Goal: Check status: Check status

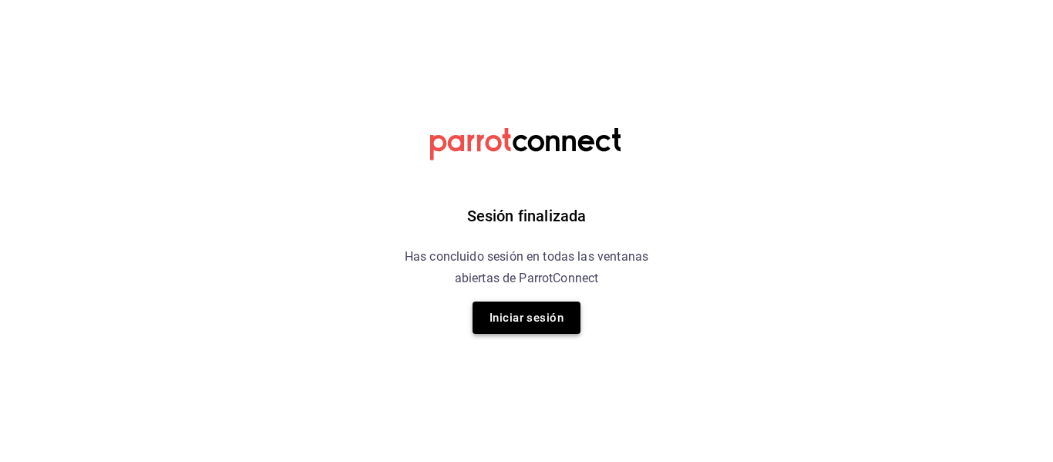
click at [537, 328] on button "Iniciar sesión" at bounding box center [526, 317] width 108 height 32
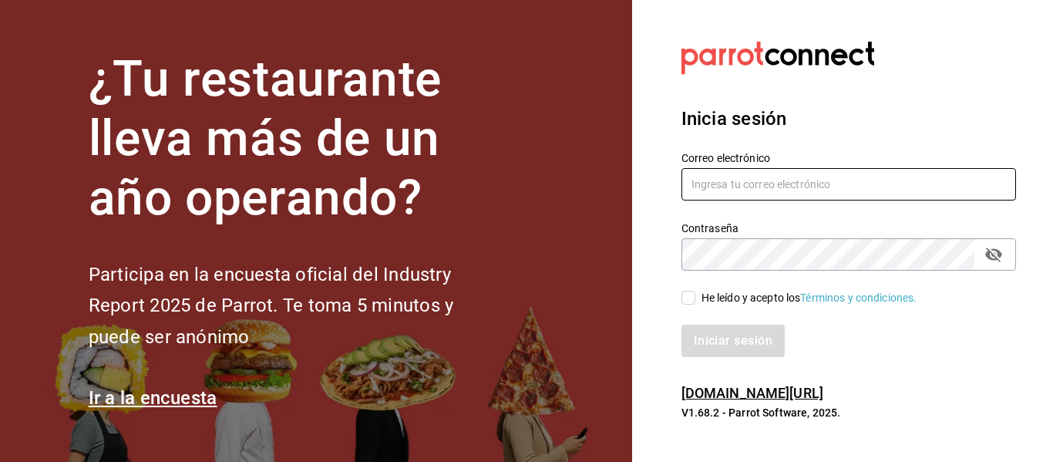
type input "melinay.alvareza@gmail.com"
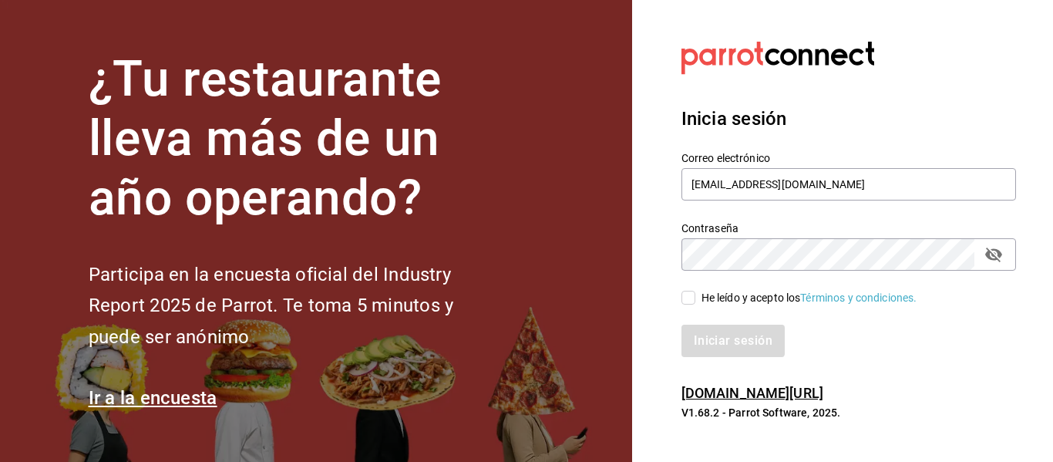
click at [687, 301] on input "He leído y acepto los Términos y condiciones." at bounding box center [688, 298] width 14 height 14
checkbox input "true"
click at [707, 327] on button "Iniciar sesión" at bounding box center [733, 340] width 105 height 32
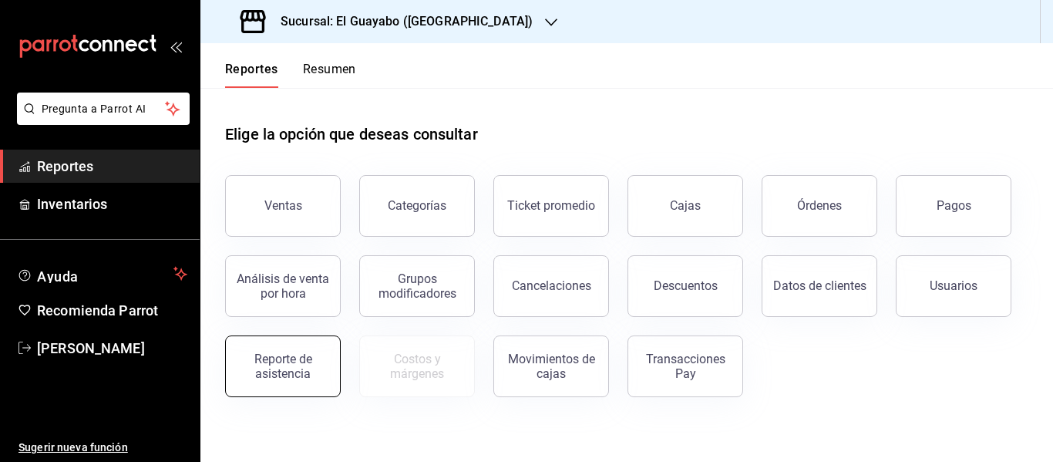
click at [281, 349] on button "Reporte de asistencia" at bounding box center [283, 366] width 116 height 62
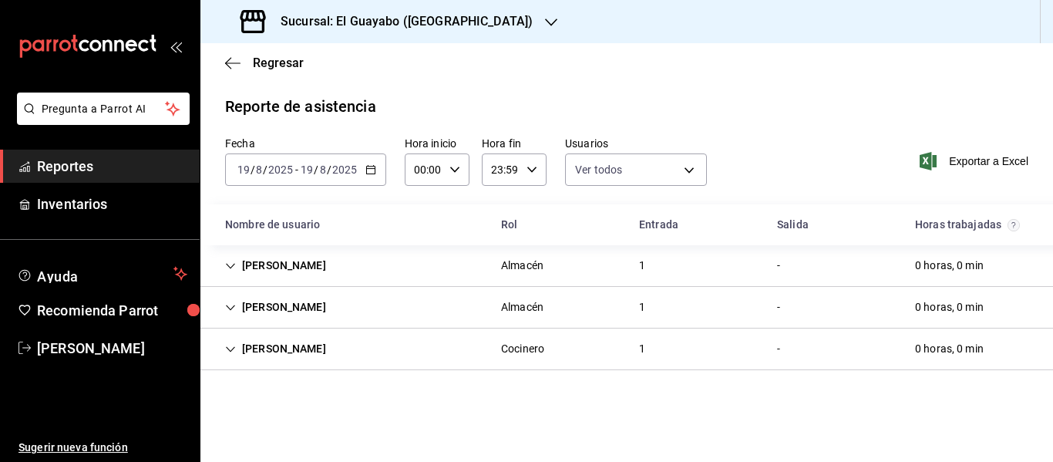
click at [371, 174] on \(Stroke\) "button" at bounding box center [370, 170] width 9 height 8
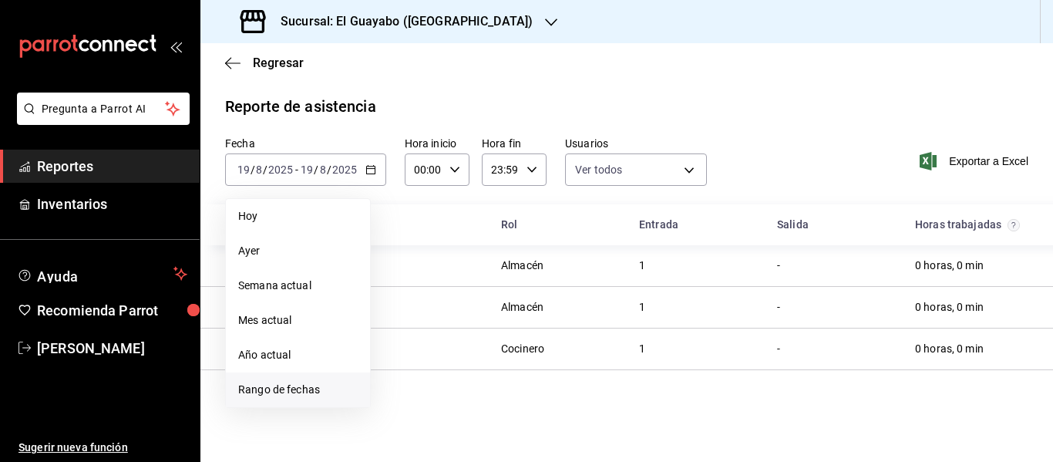
click at [282, 382] on span "Rango de fechas" at bounding box center [297, 389] width 119 height 16
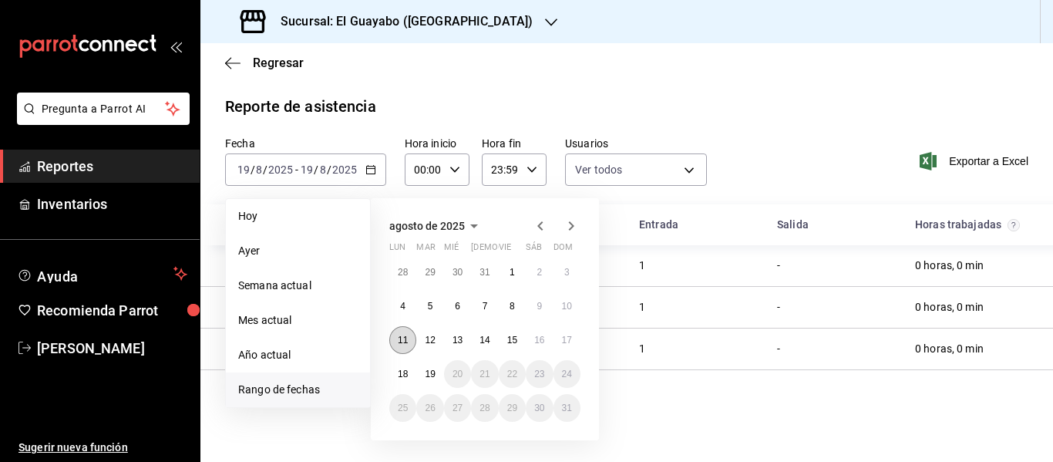
click at [396, 332] on button "11" at bounding box center [402, 340] width 27 height 28
click at [565, 334] on button "17" at bounding box center [566, 340] width 27 height 28
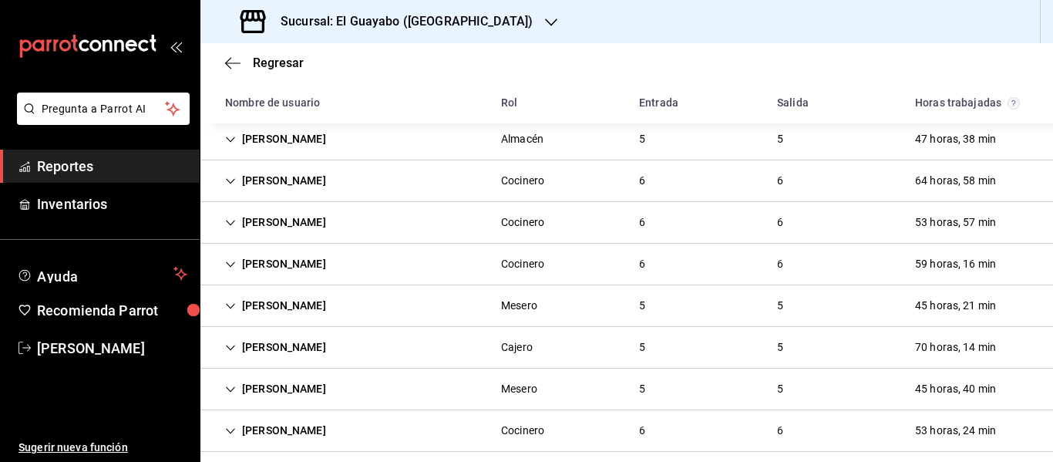
scroll to position [247, 0]
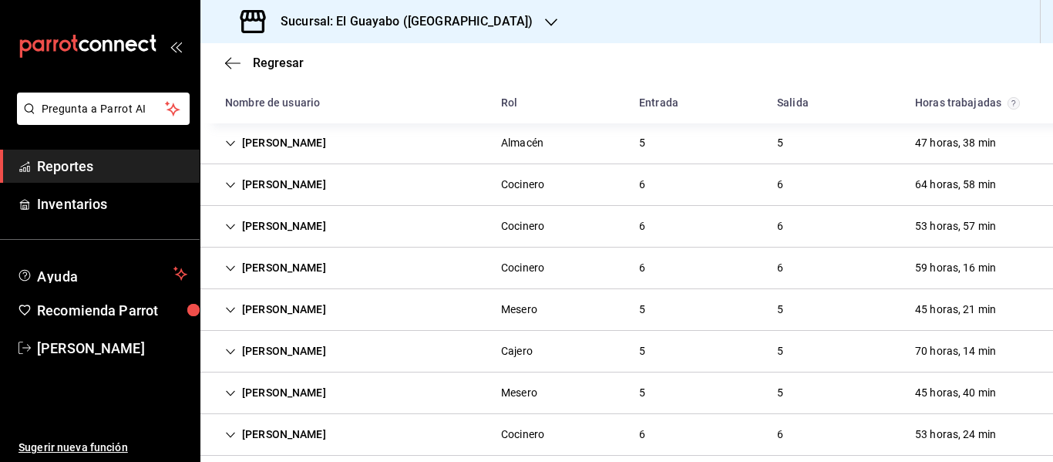
click at [365, 183] on div "Damian Gil Cocinero 6 6 64 horas, 58 min" at bounding box center [626, 185] width 852 height 42
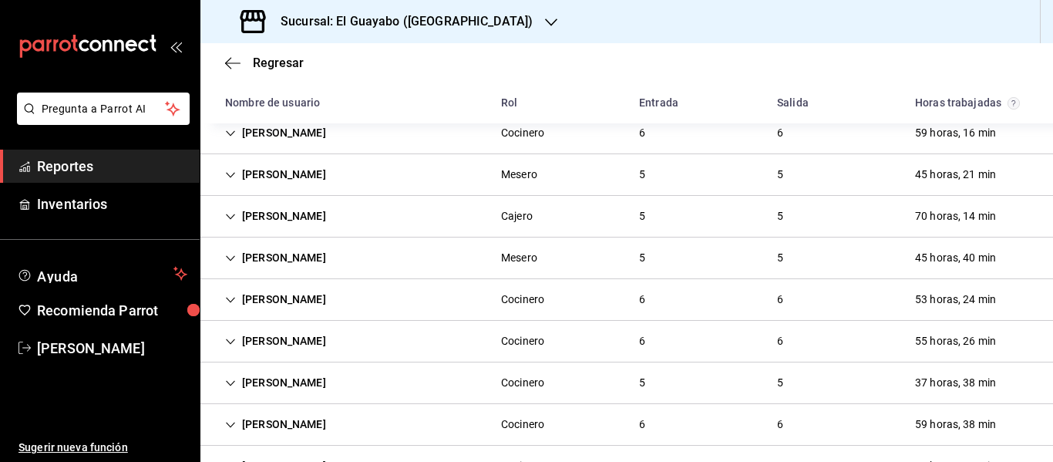
scroll to position [774, 0]
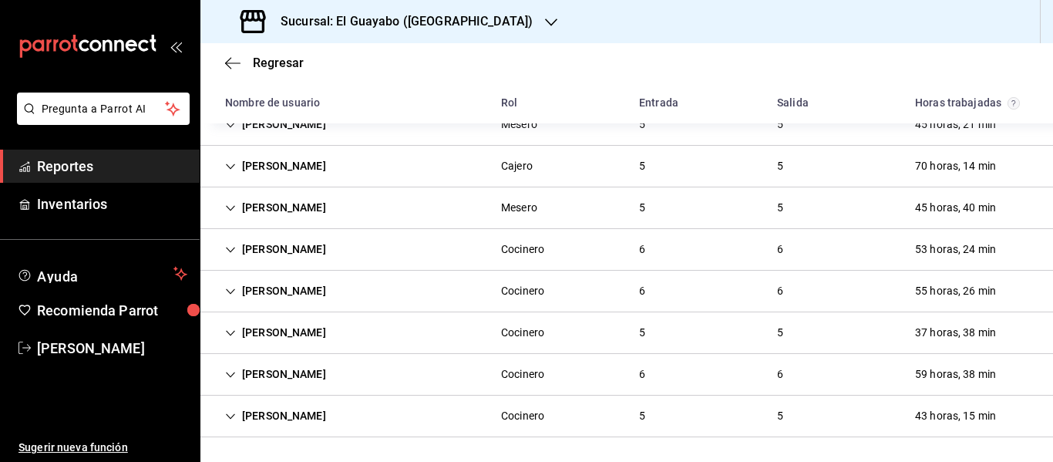
click at [305, 362] on div "Miguel Parra" at bounding box center [276, 374] width 126 height 29
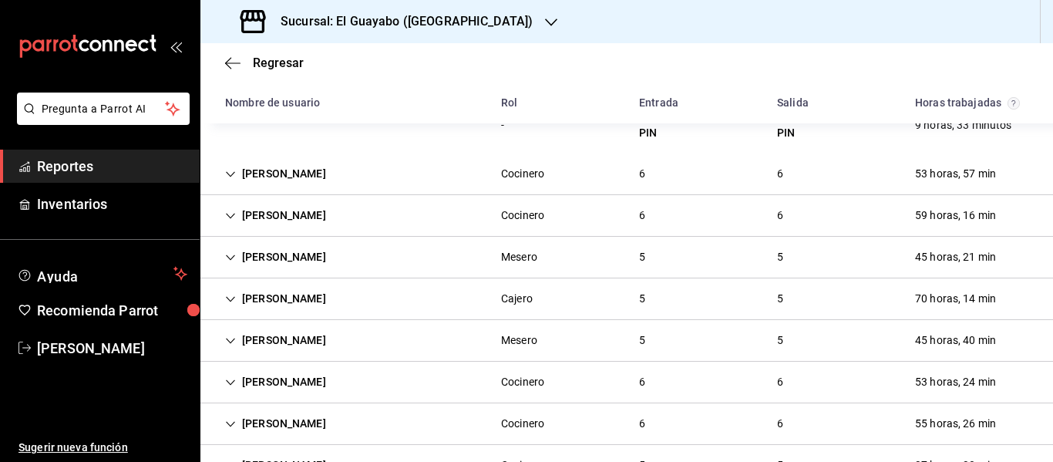
scroll to position [672, 0]
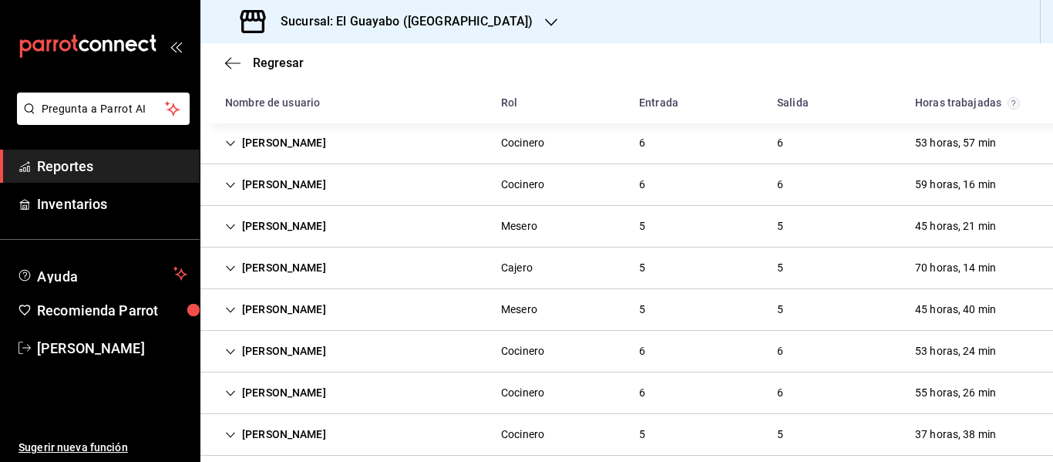
click at [312, 381] on div "Alberto Cerda" at bounding box center [276, 392] width 126 height 29
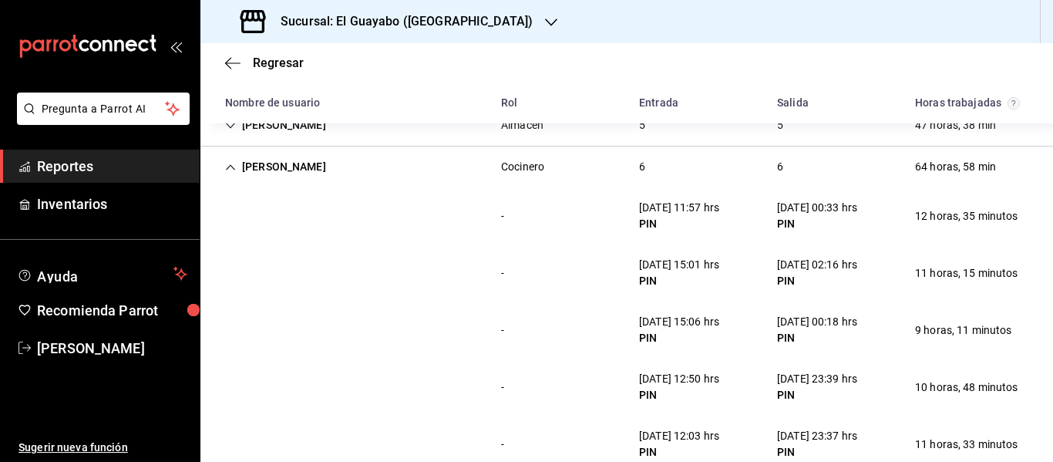
scroll to position [254, 0]
